Goal: Browse casually: Explore the website without a specific task or goal

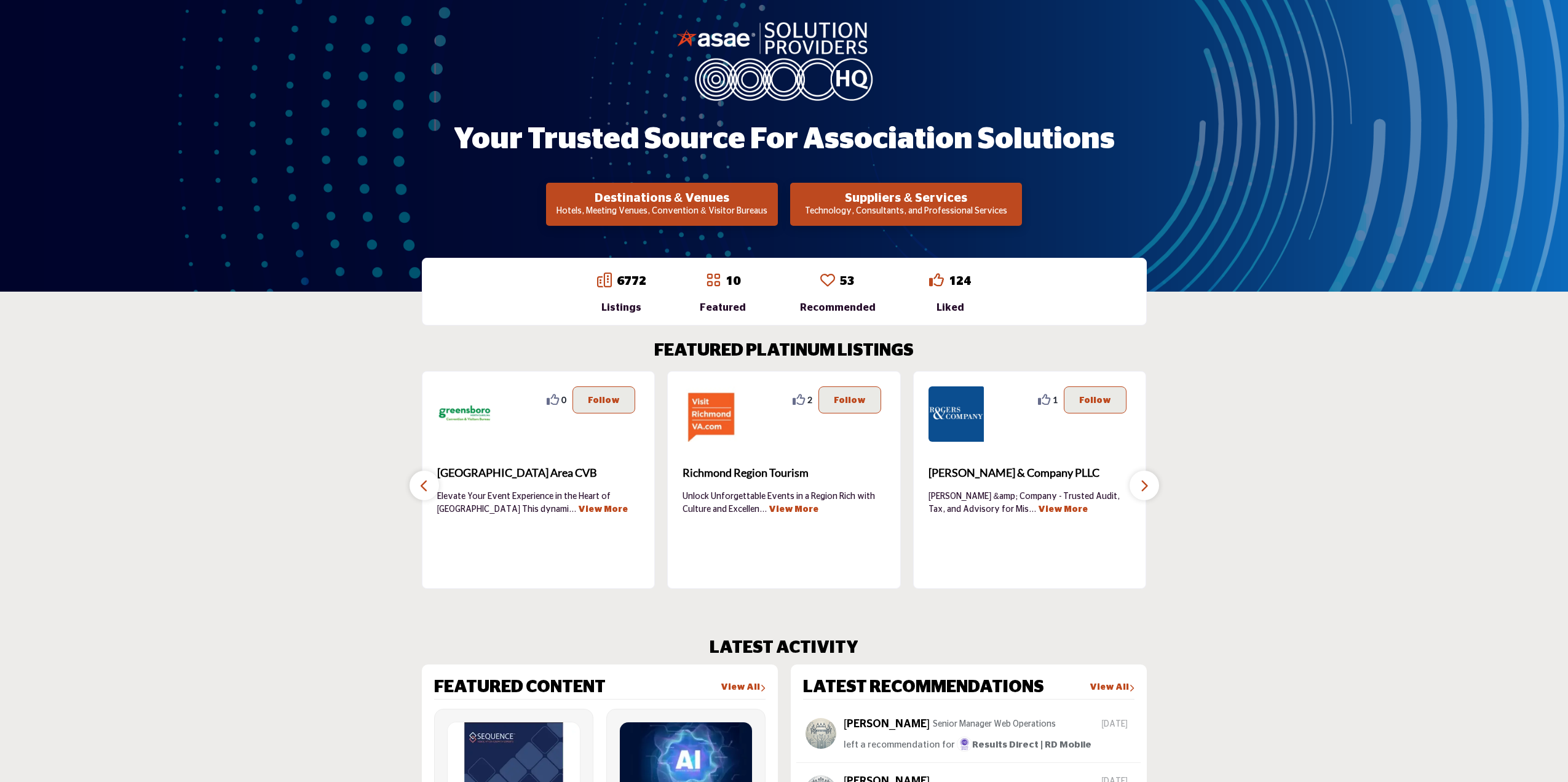
scroll to position [246, 0]
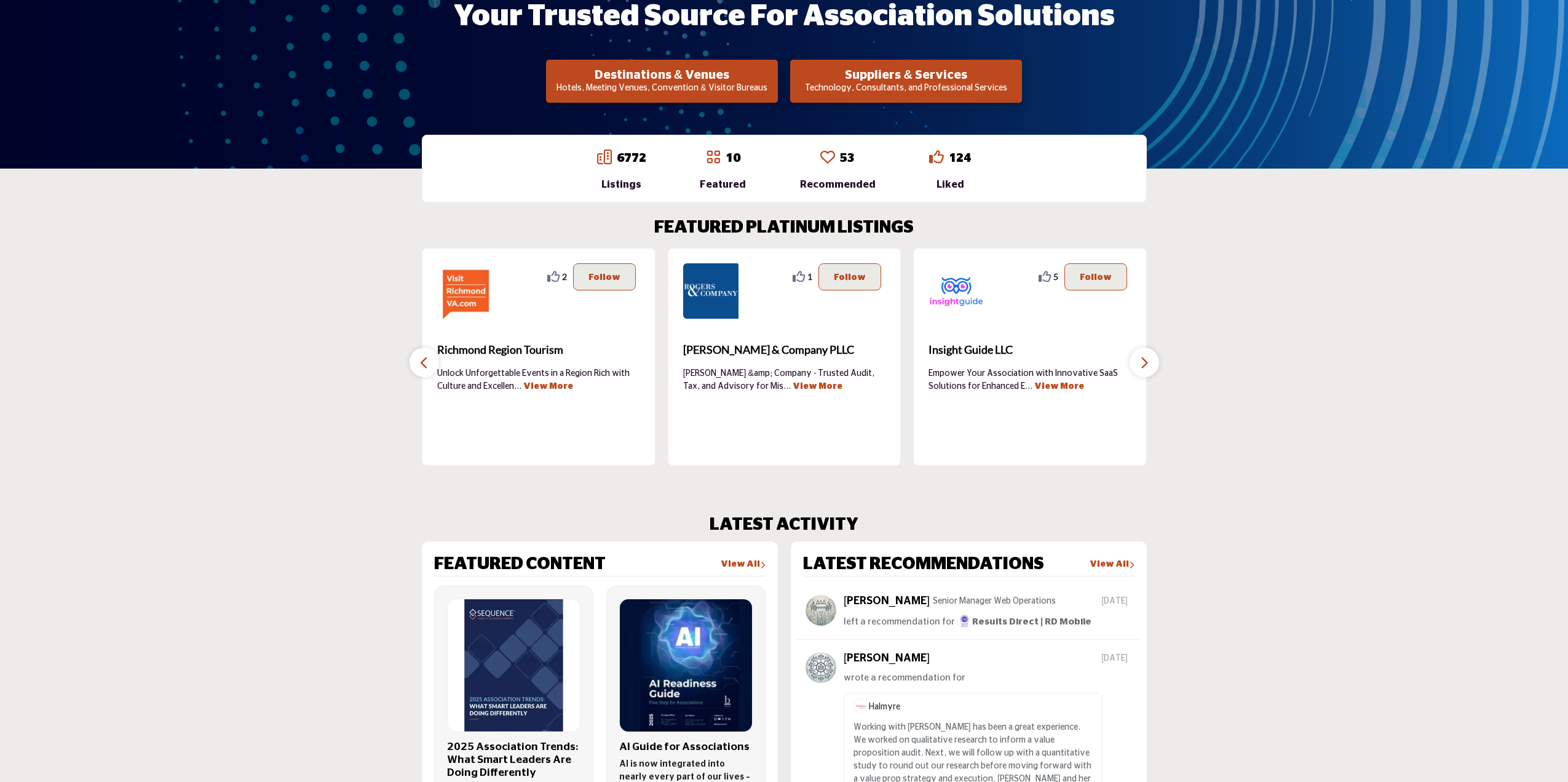
drag, startPoint x: 1010, startPoint y: 416, endPoint x: 827, endPoint y: 416, distance: 183.0
click at [929, 416] on div "Empower Your Association with Innovative SaaS Solutions for Enhanced E ... View…" at bounding box center [1030, 408] width 203 height 83
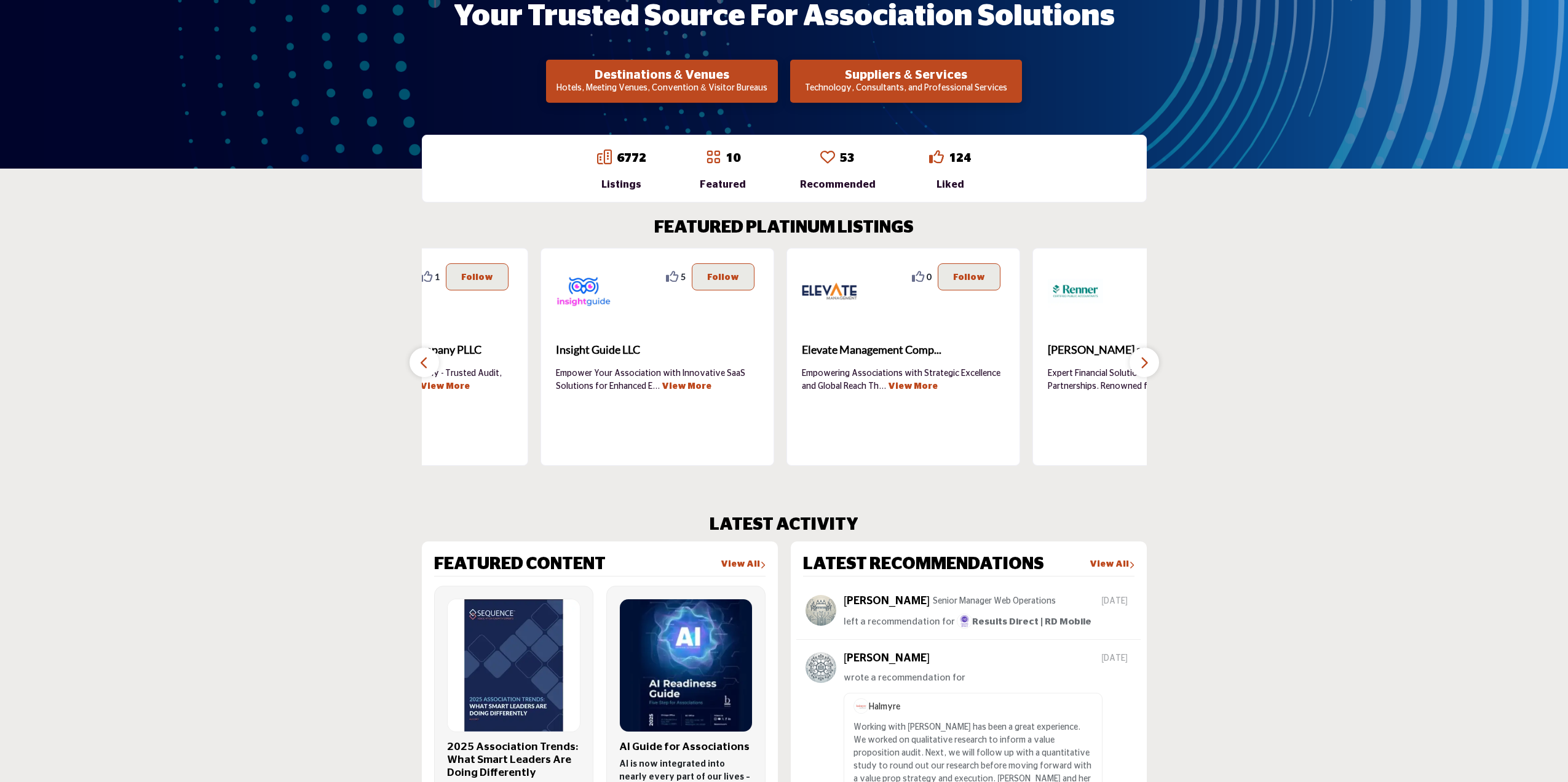
drag, startPoint x: 920, startPoint y: 426, endPoint x: 1298, endPoint y: 423, distance: 378.0
click at [1269, 419] on section "FEATURED PLATINUM LISTINGS 0 0 Follow Following Greensboro Area CVB ... View Mo…" at bounding box center [784, 341] width 1568 height 297
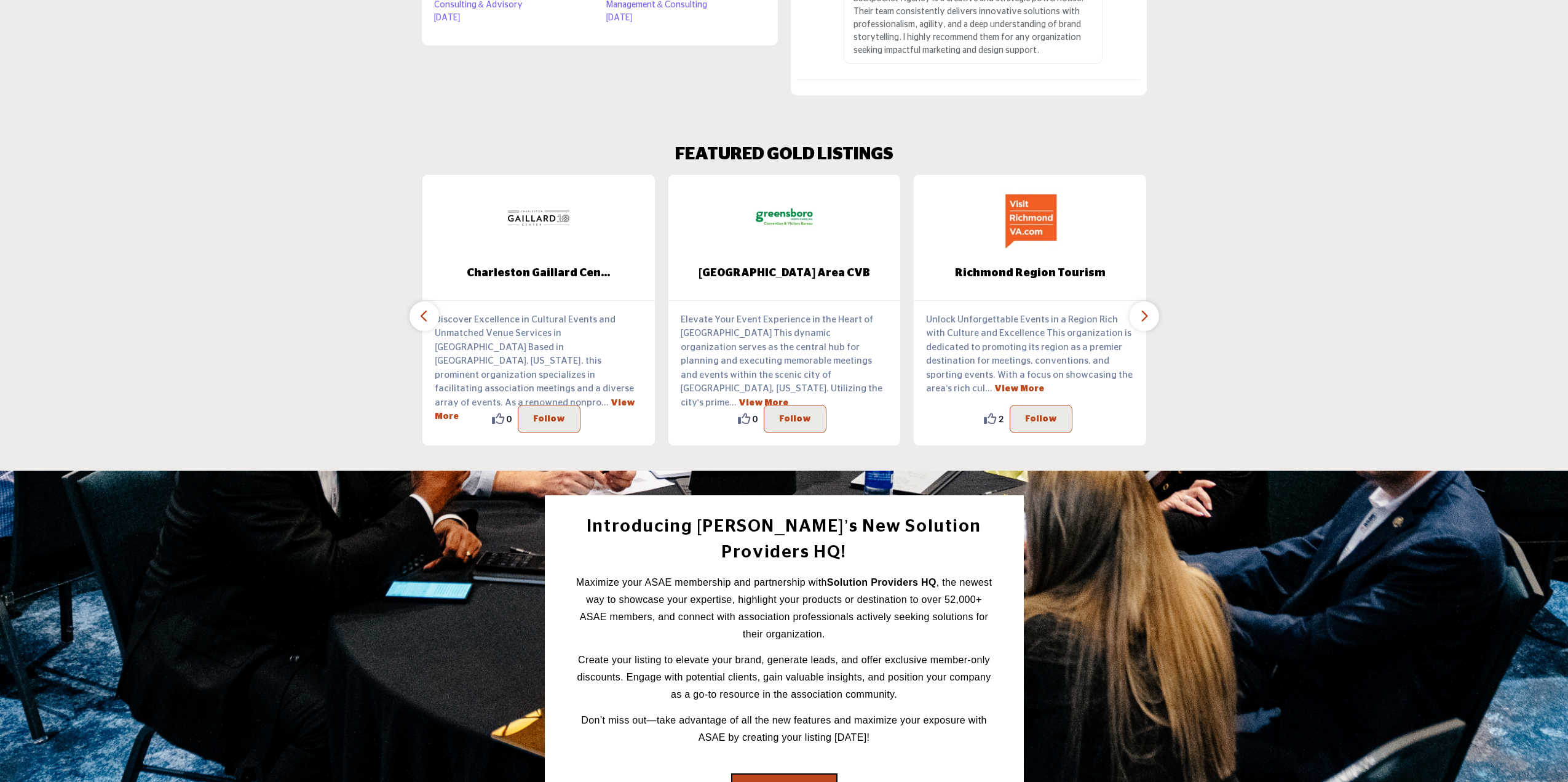
scroll to position [1415, 0]
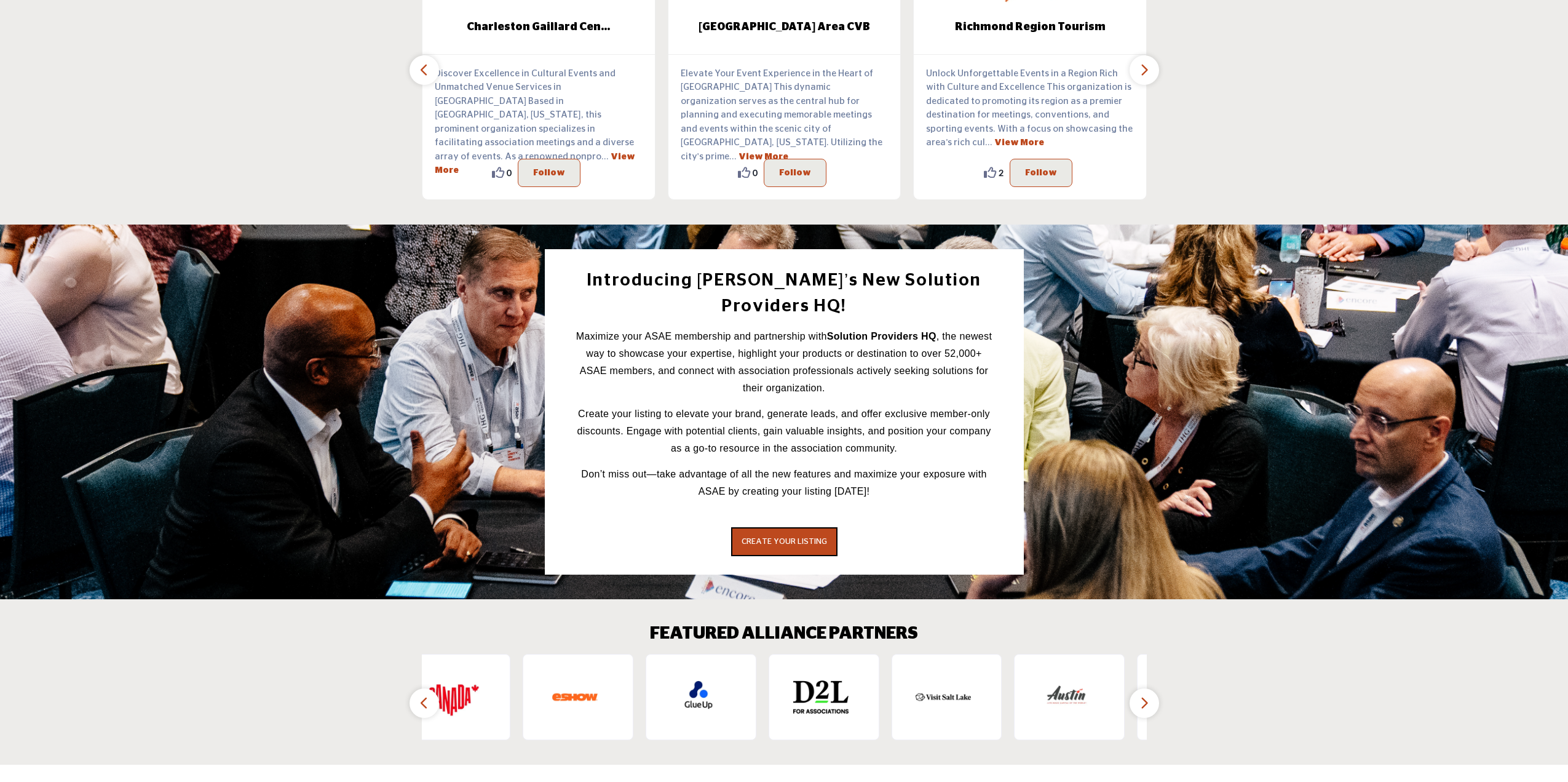
drag, startPoint x: 989, startPoint y: 638, endPoint x: 1052, endPoint y: 637, distance: 63.0
click at [864, 669] on div at bounding box center [824, 697] width 80 height 56
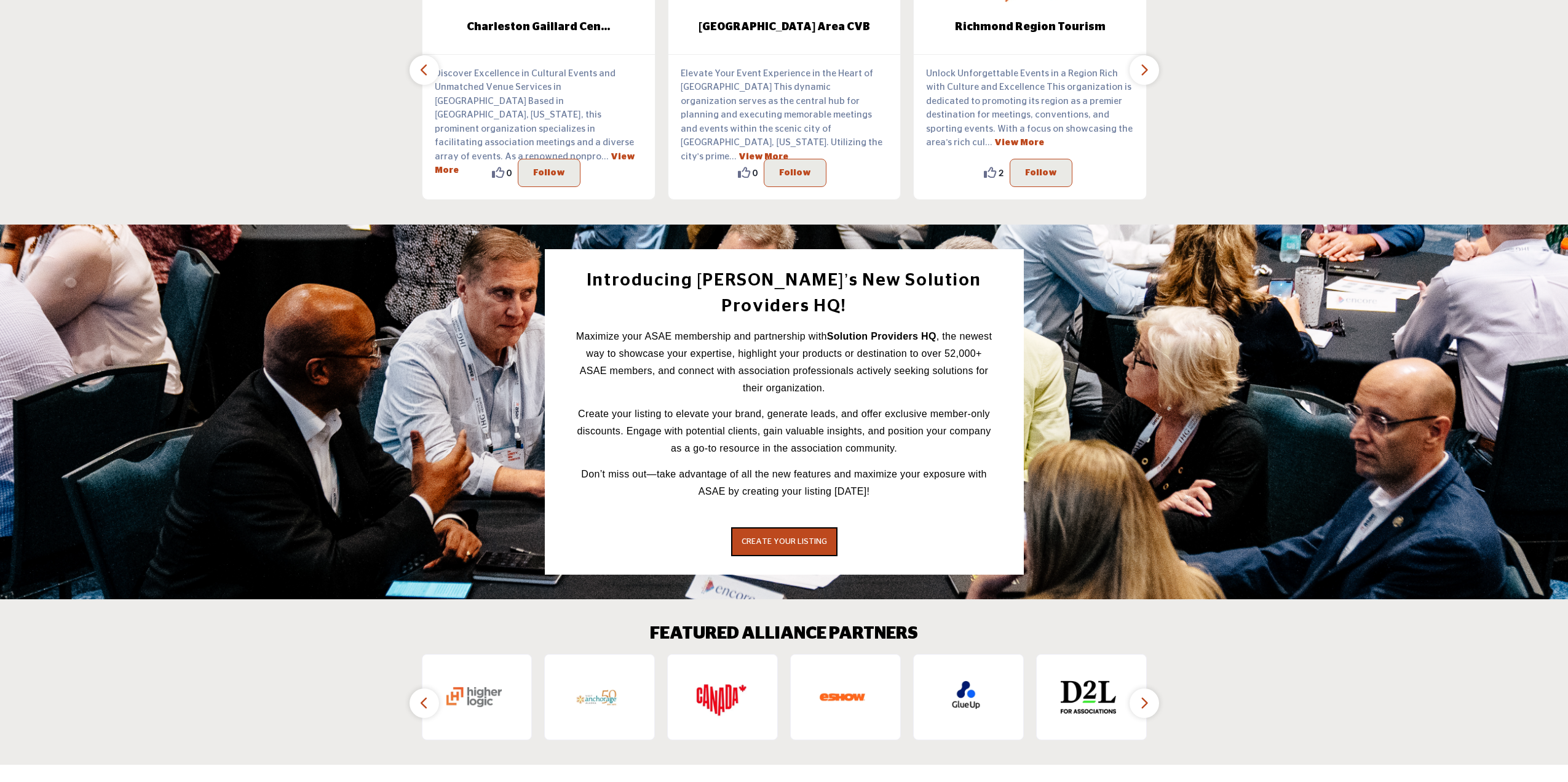
scroll to position [1572, 0]
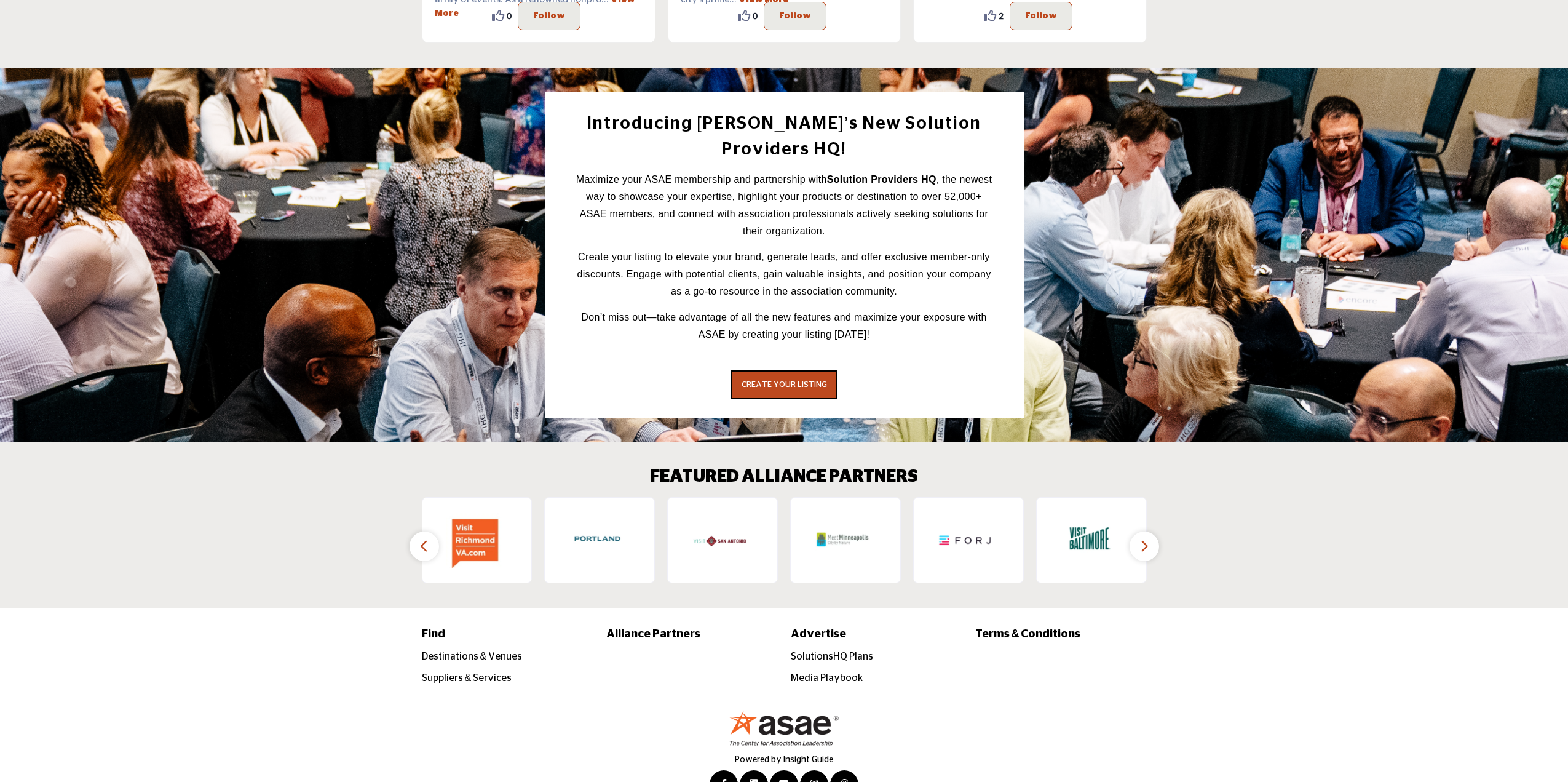
click at [420, 538] on icon "button" at bounding box center [424, 546] width 10 height 16
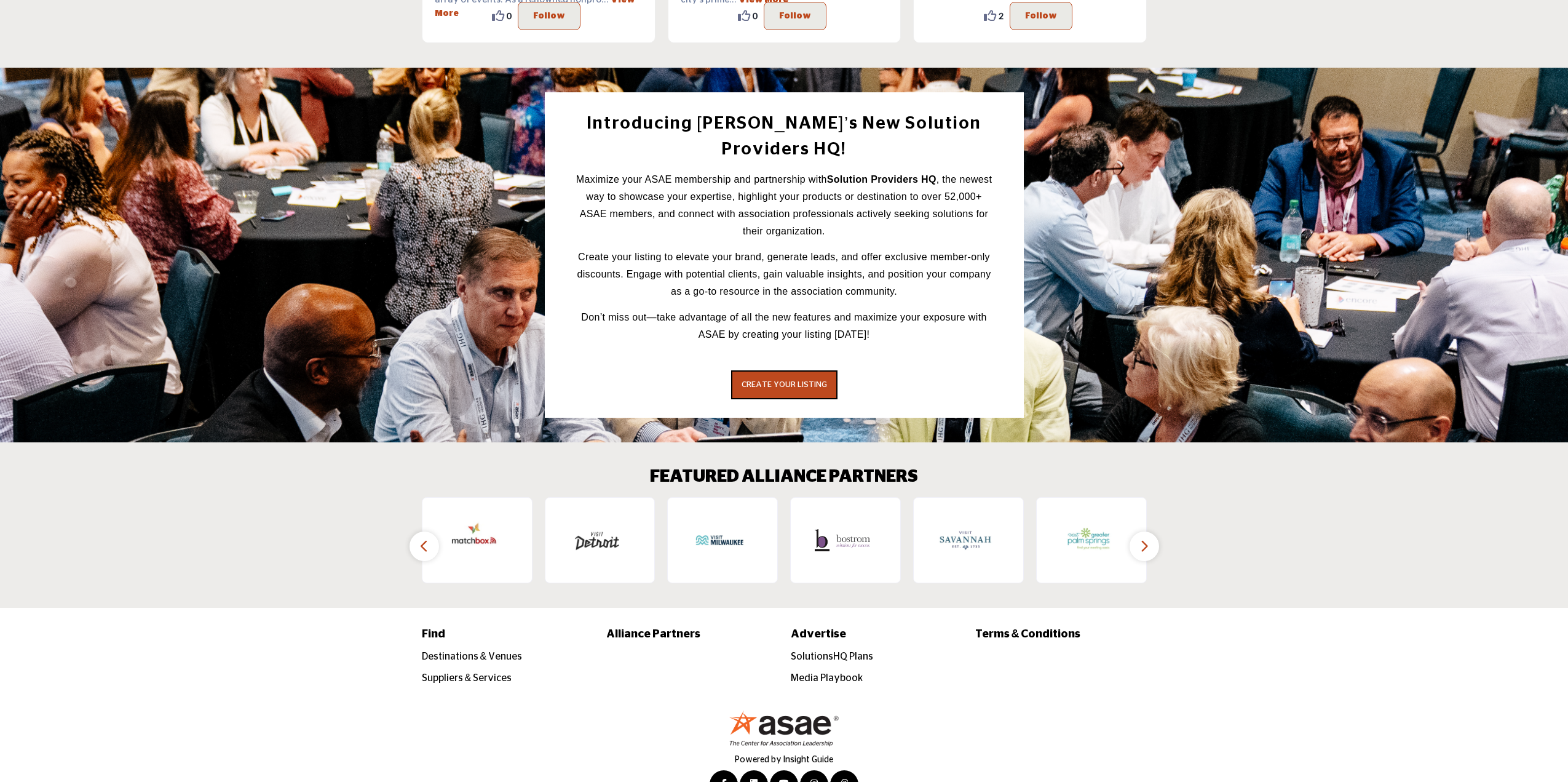
click at [420, 538] on icon "button" at bounding box center [424, 546] width 10 height 16
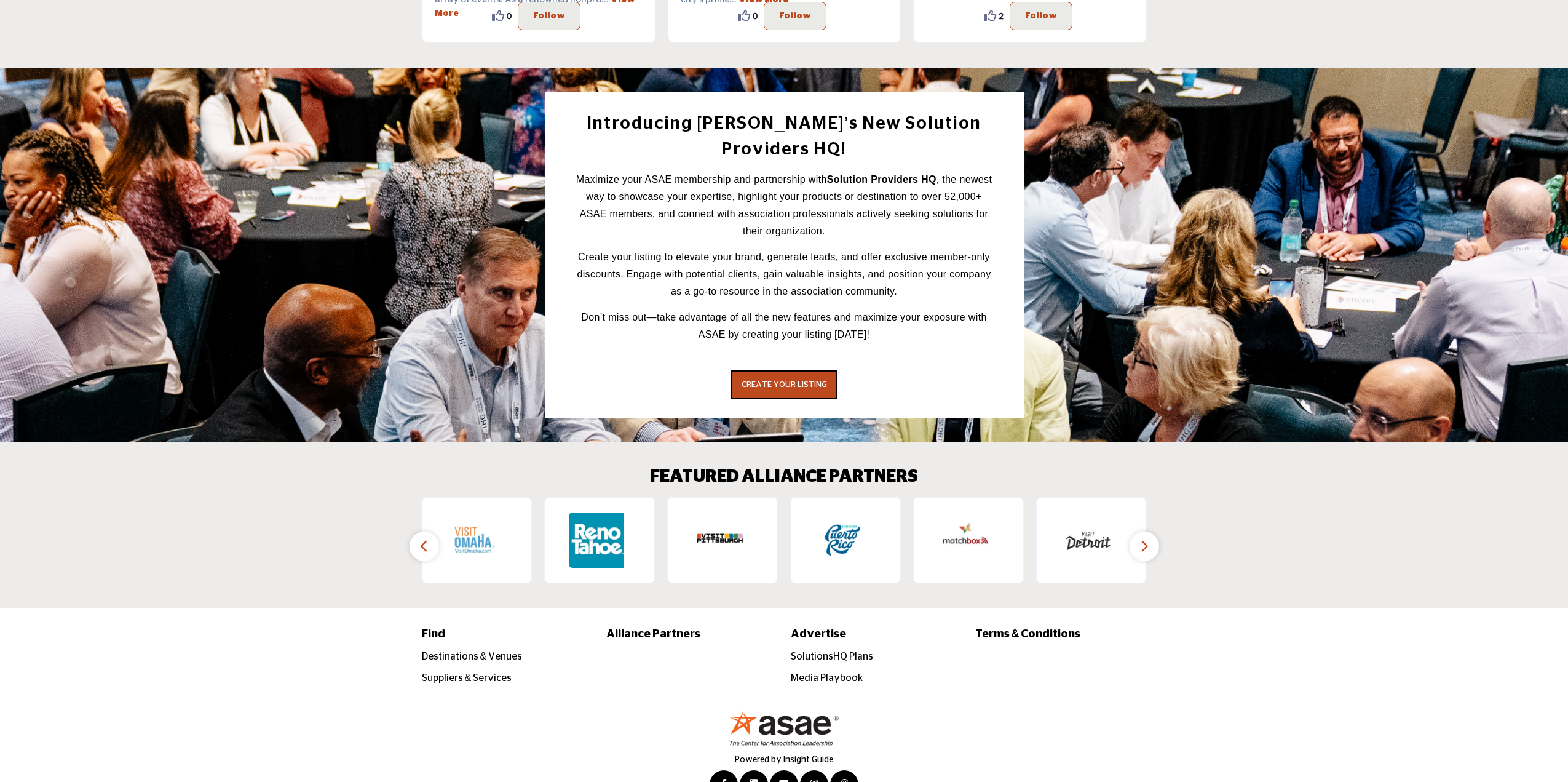
click at [420, 538] on icon "button" at bounding box center [424, 546] width 10 height 16
click at [1138, 531] on button "button" at bounding box center [1144, 546] width 29 height 29
click at [1144, 538] on icon "button" at bounding box center [1144, 546] width 10 height 16
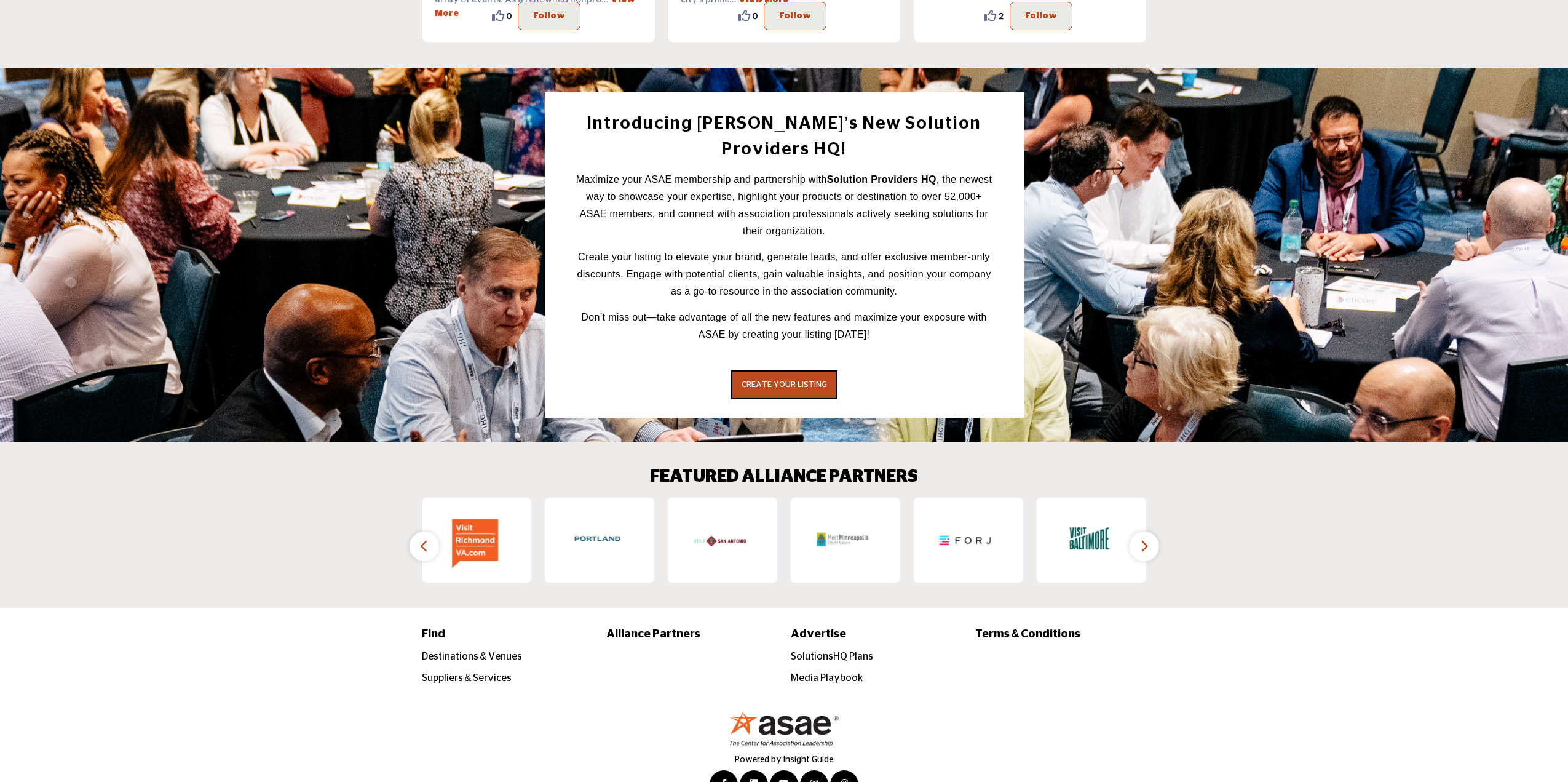
click at [1144, 538] on icon "button" at bounding box center [1144, 546] width 10 height 16
click at [1149, 538] on icon "button" at bounding box center [1144, 546] width 10 height 16
click at [416, 531] on button "button" at bounding box center [424, 546] width 29 height 29
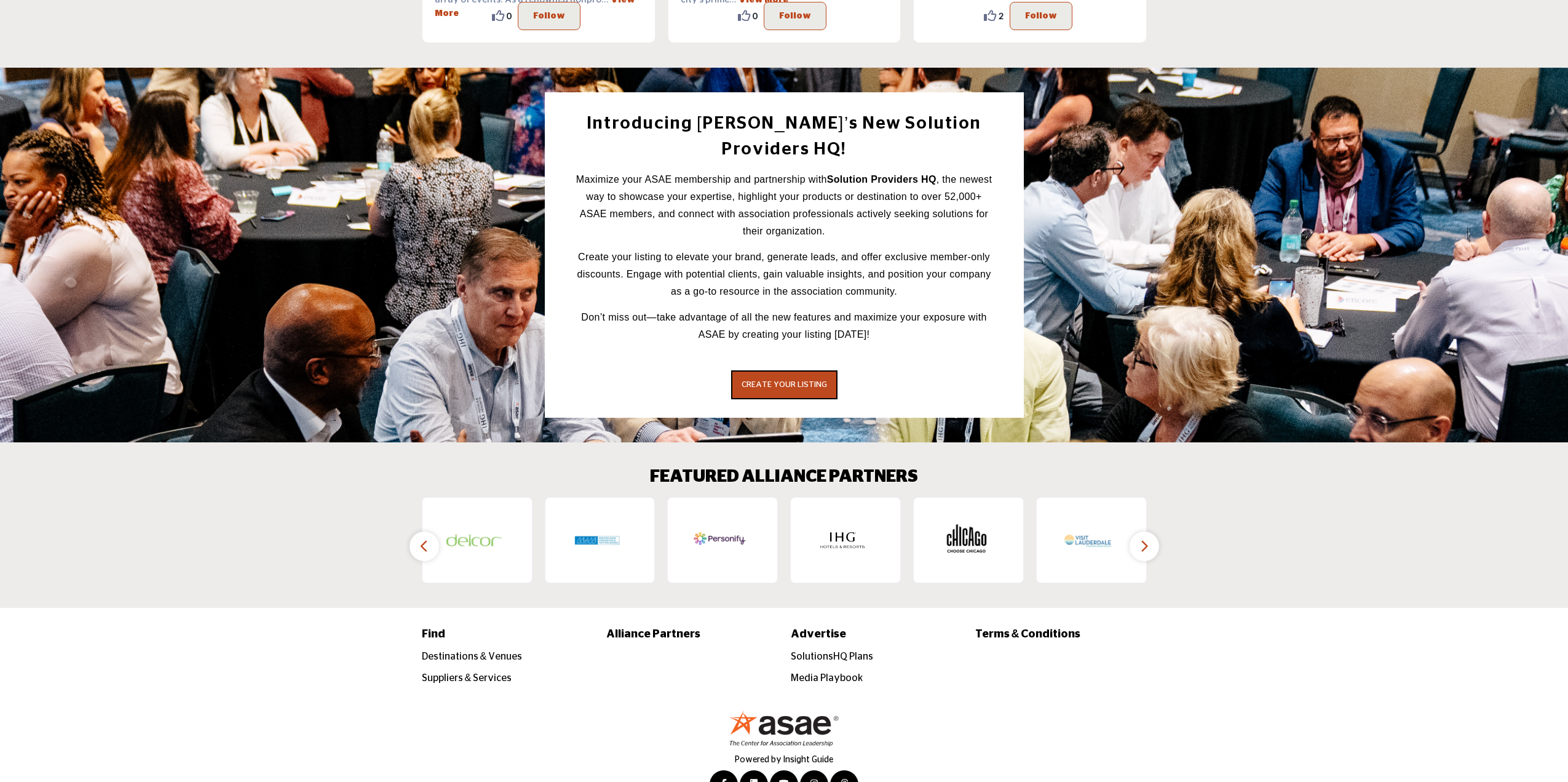
click at [416, 531] on button "button" at bounding box center [424, 546] width 29 height 29
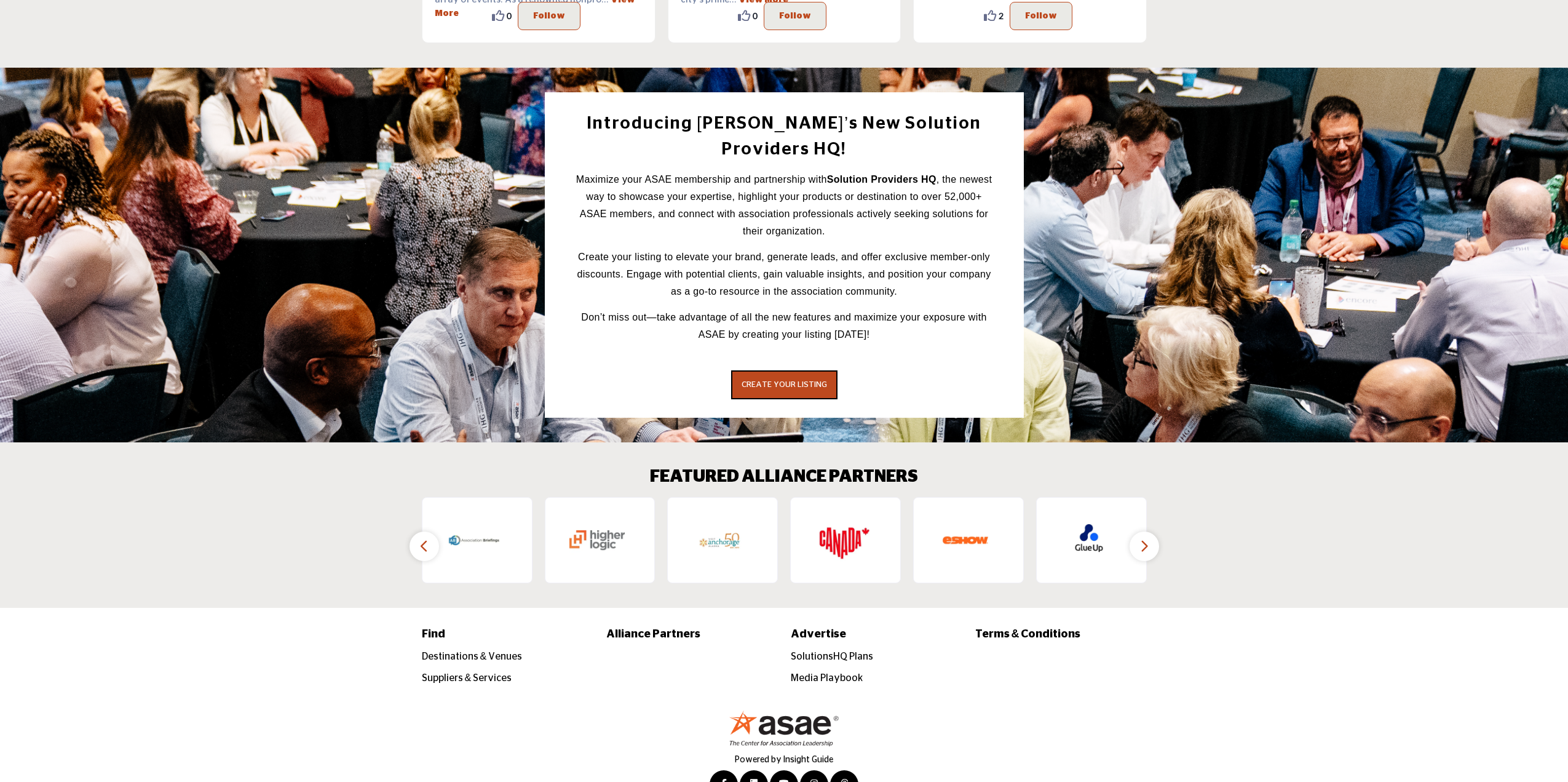
click at [416, 531] on button "button" at bounding box center [424, 546] width 29 height 29
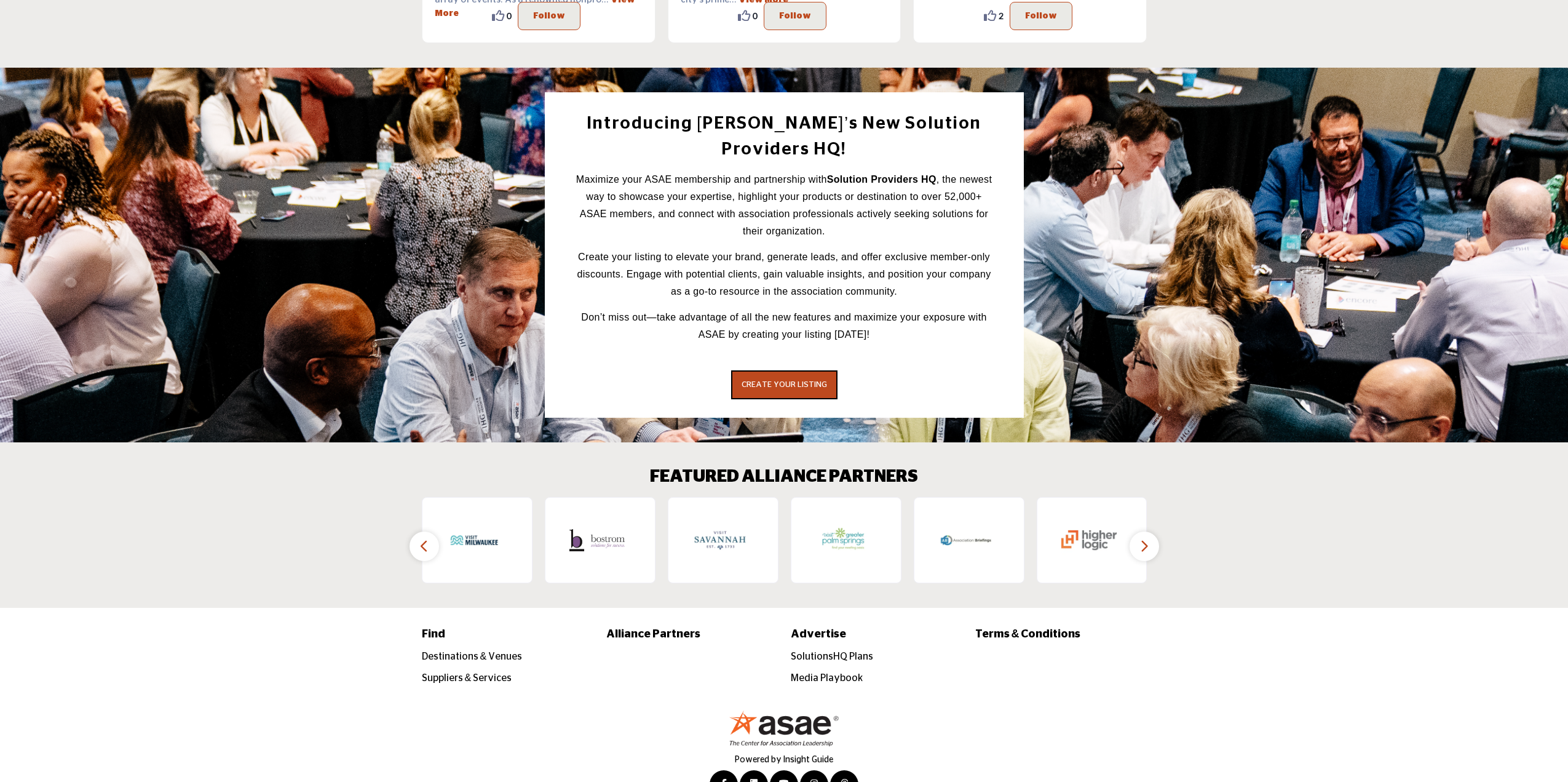
click at [416, 531] on button "button" at bounding box center [424, 546] width 29 height 29
click at [421, 531] on button "button" at bounding box center [424, 546] width 29 height 29
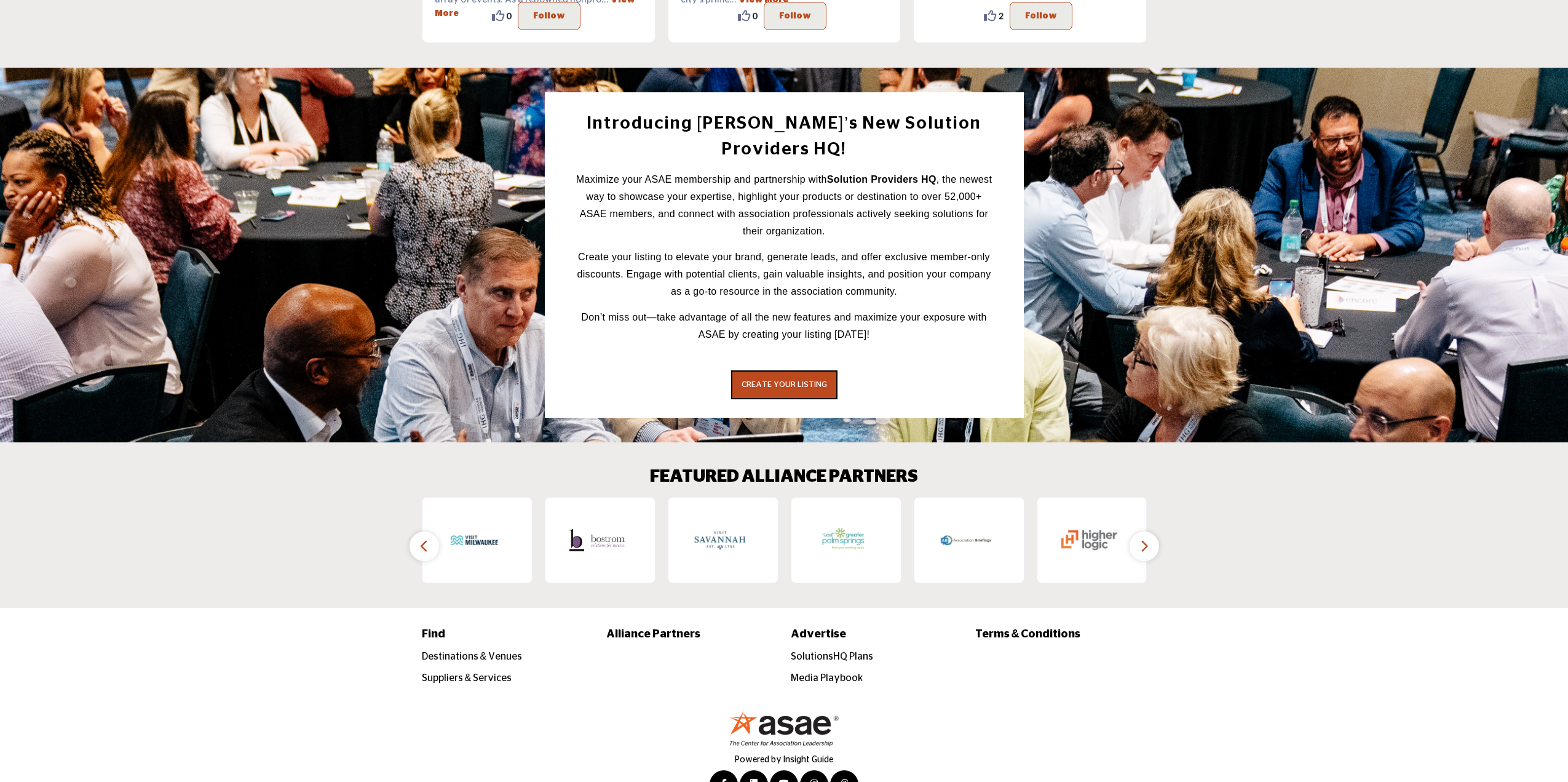
click at [1142, 538] on icon "button" at bounding box center [1144, 546] width 10 height 16
click at [420, 531] on button "button" at bounding box center [424, 546] width 29 height 29
click at [419, 531] on button "button" at bounding box center [424, 546] width 29 height 29
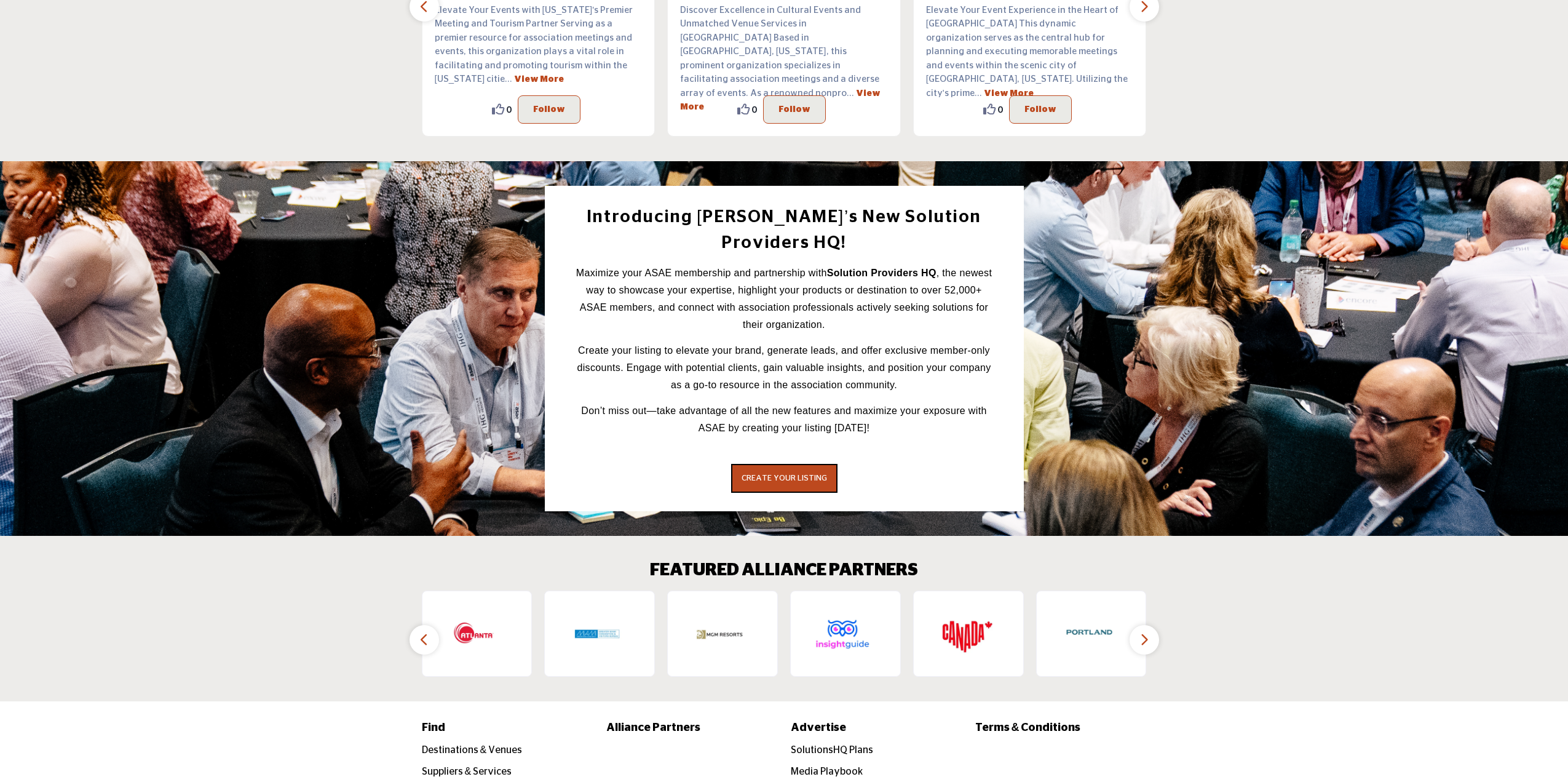
scroll to position [1572, 0]
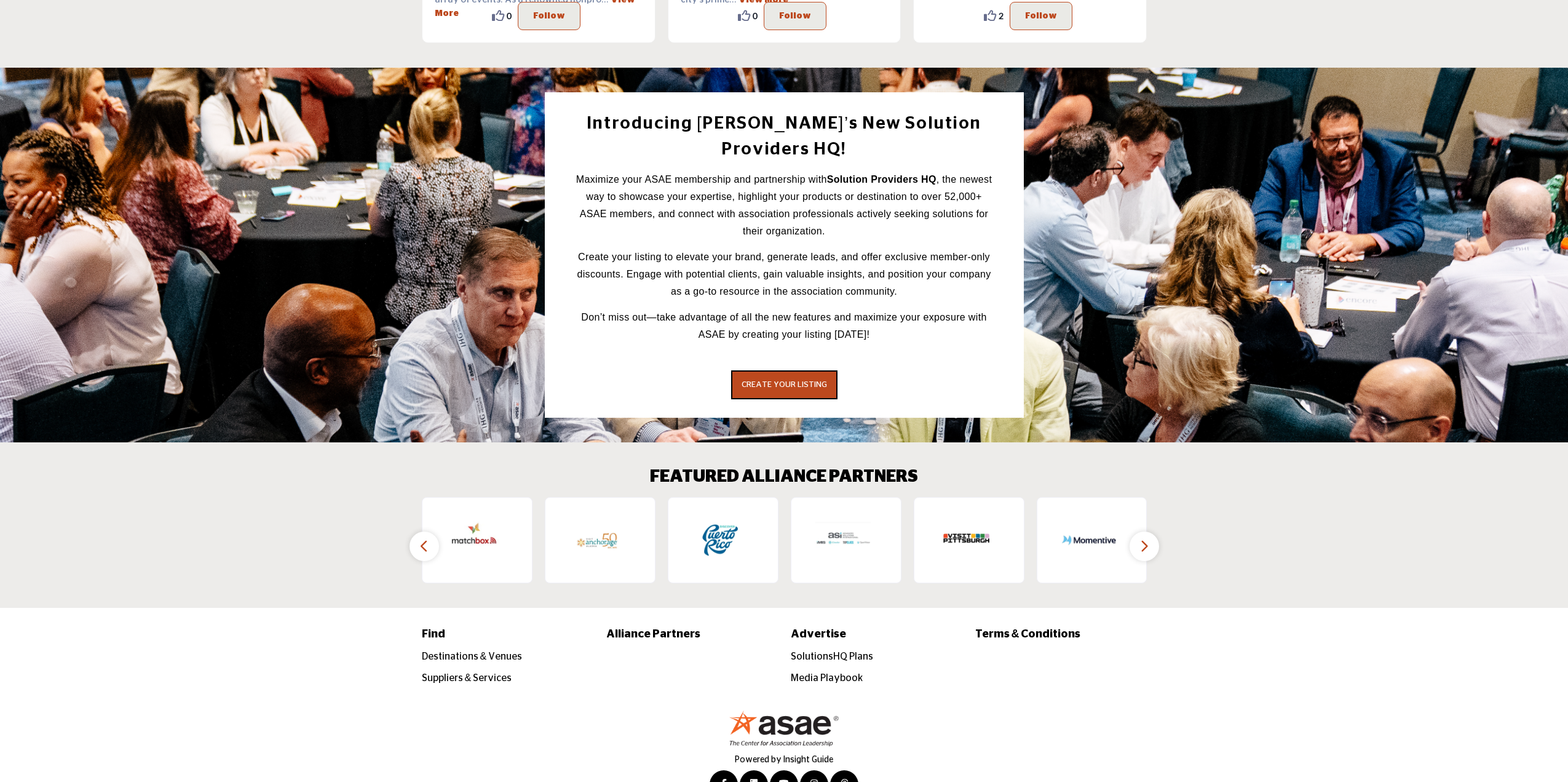
click at [1144, 538] on icon "button" at bounding box center [1144, 546] width 10 height 16
click at [1151, 531] on button "button" at bounding box center [1144, 546] width 29 height 29
click at [419, 531] on button "button" at bounding box center [424, 546] width 29 height 29
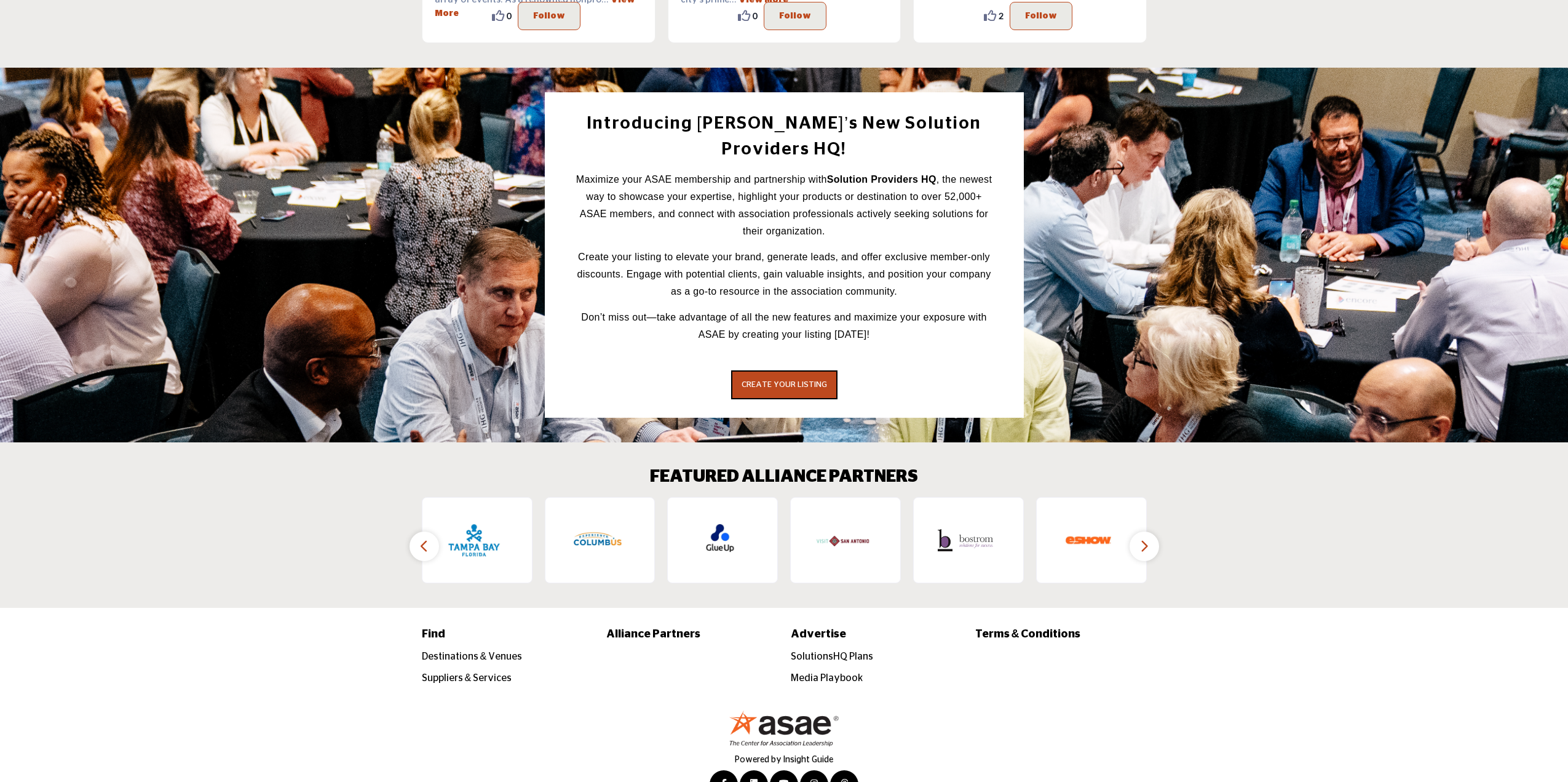
click at [419, 531] on button "button" at bounding box center [424, 546] width 29 height 29
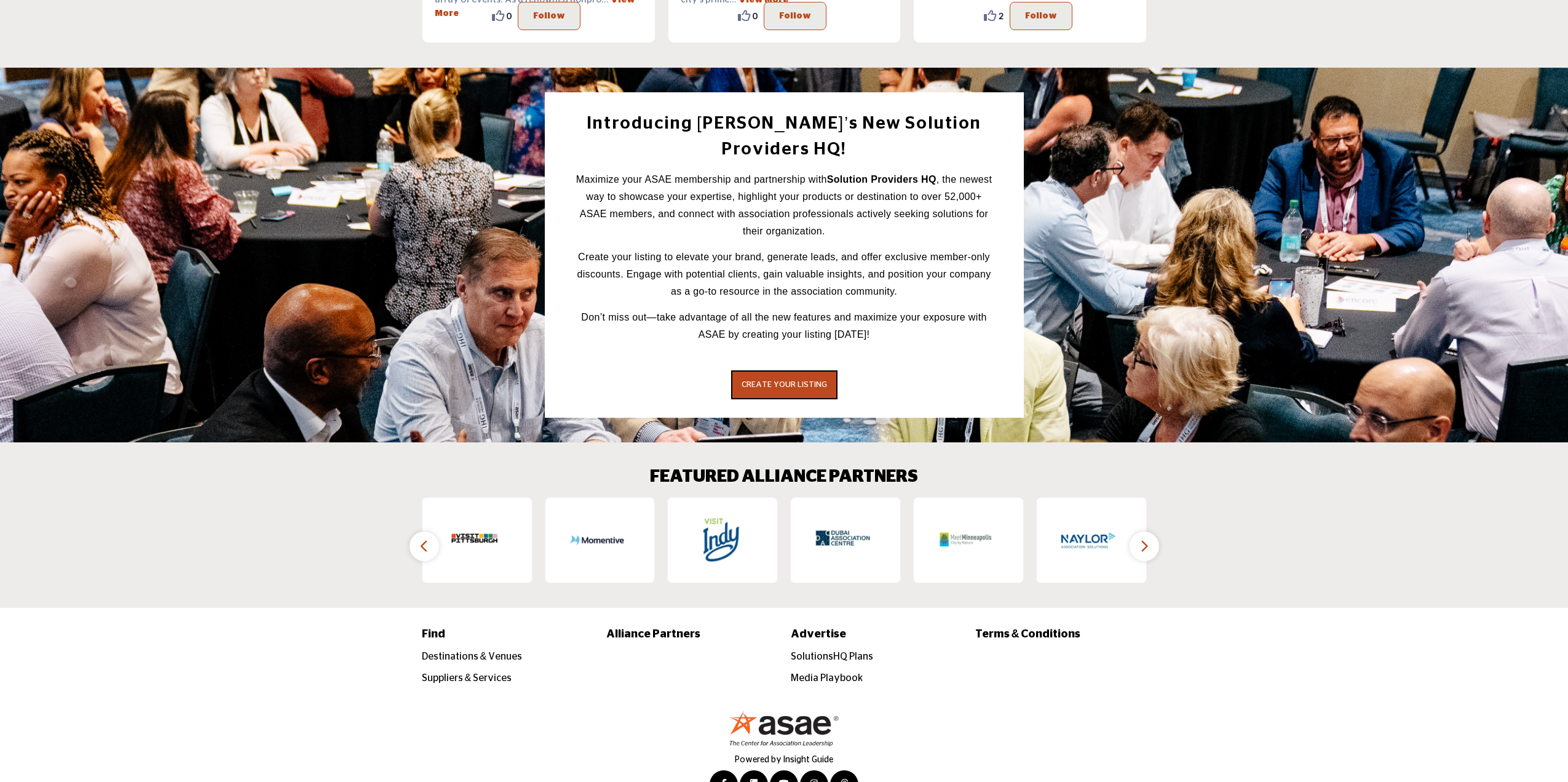
click at [417, 531] on button "button" at bounding box center [424, 546] width 29 height 29
click at [425, 538] on icon "button" at bounding box center [424, 546] width 10 height 16
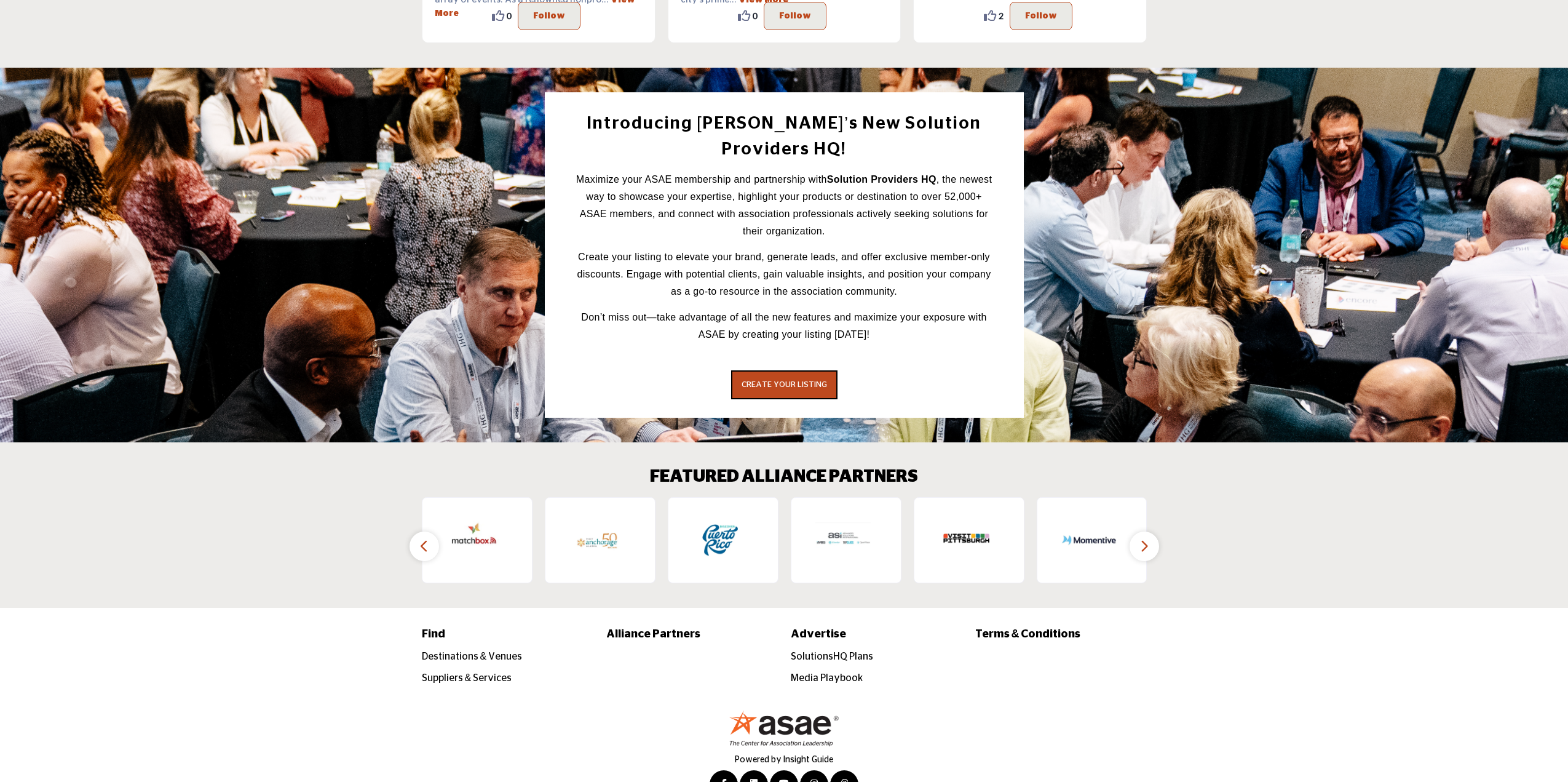
click at [425, 538] on icon "button" at bounding box center [424, 546] width 10 height 16
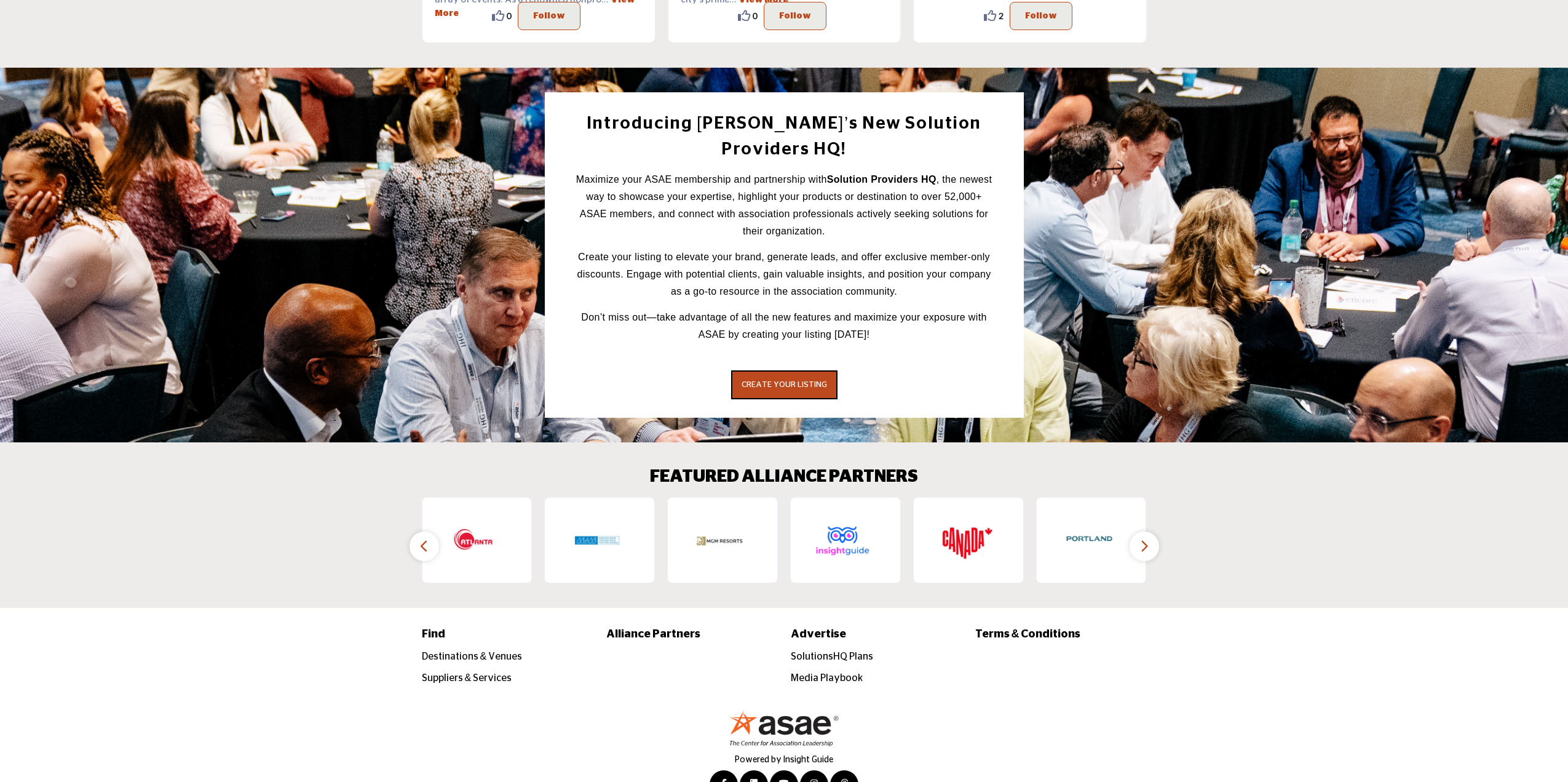
click at [425, 538] on icon "button" at bounding box center [424, 546] width 10 height 16
